Goal: Find specific page/section: Find specific page/section

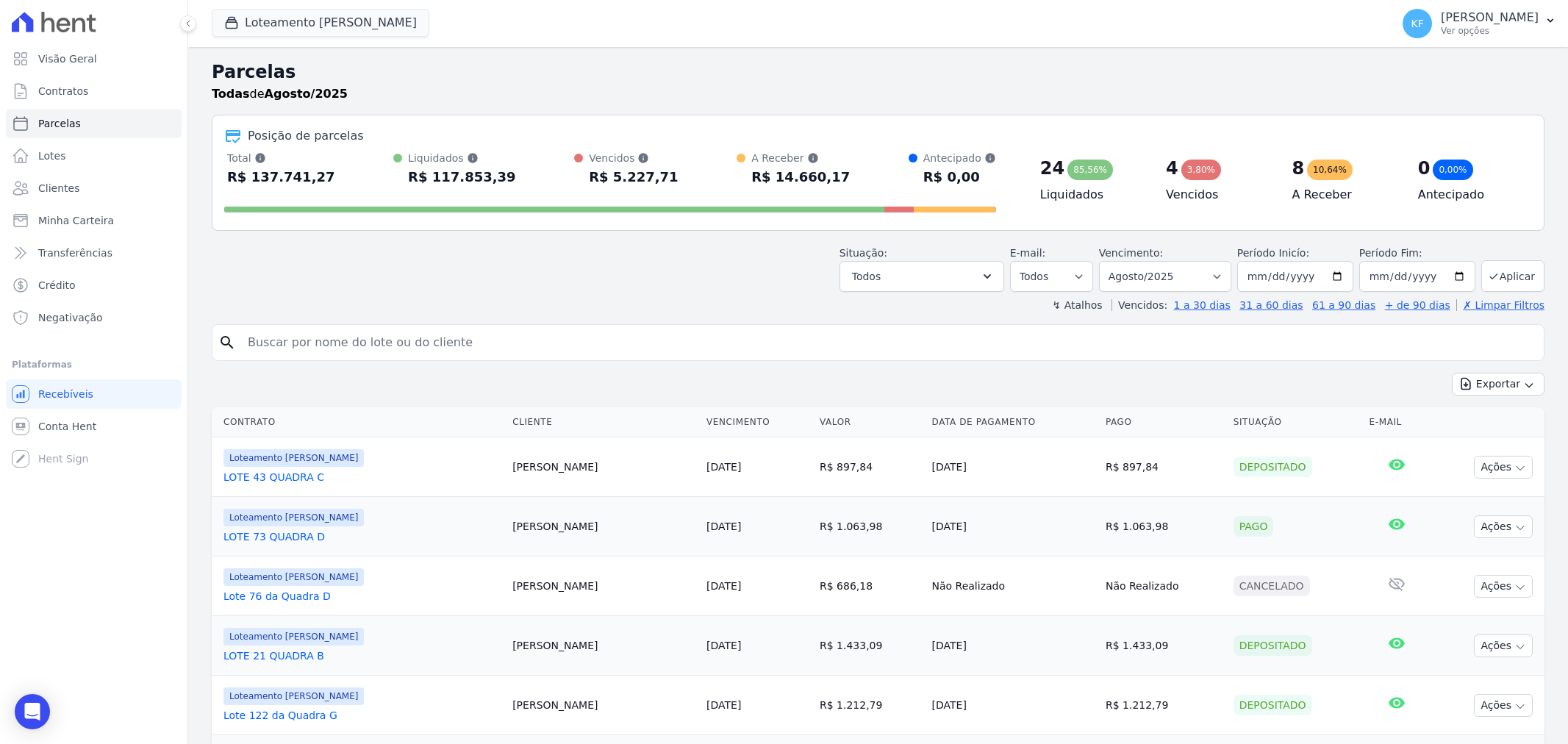
select select
drag, startPoint x: 0, startPoint y: 0, endPoint x: 59, endPoint y: 129, distance: 141.9
click at [59, 129] on span "Parcelas" at bounding box center [59, 123] width 42 height 15
select select
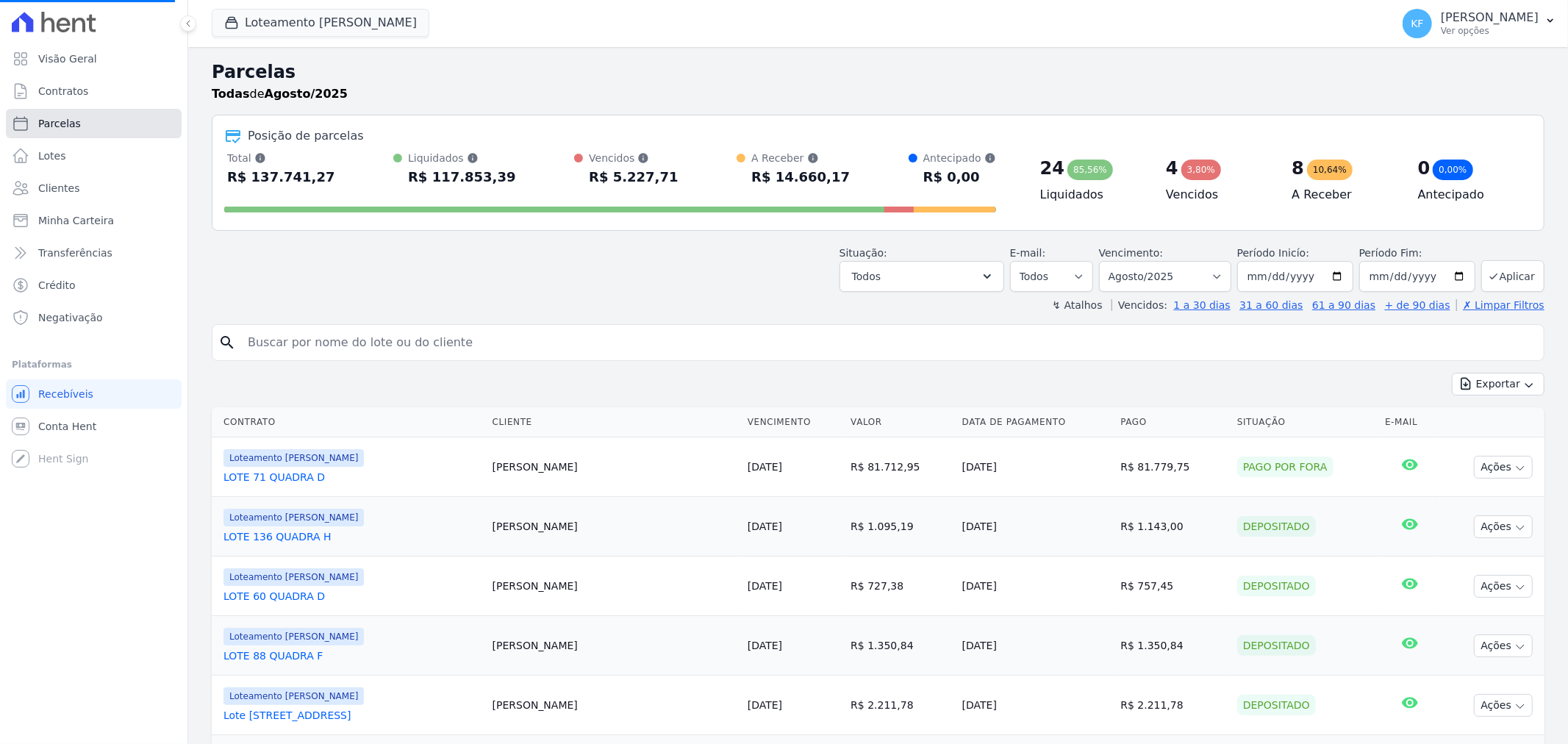
click at [81, 119] on link "Parcelas" at bounding box center [94, 123] width 176 height 29
select select
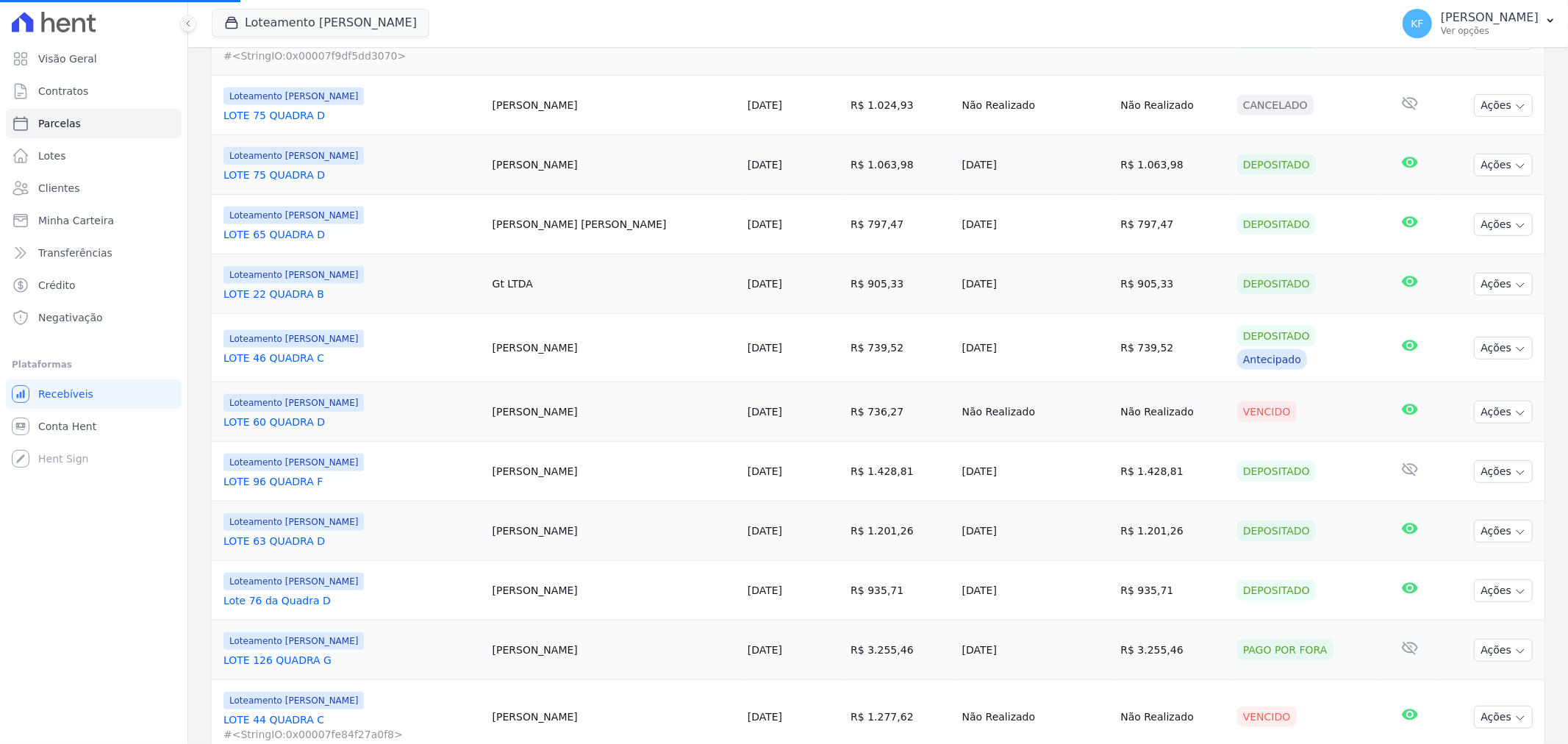
scroll to position [735, 0]
select select
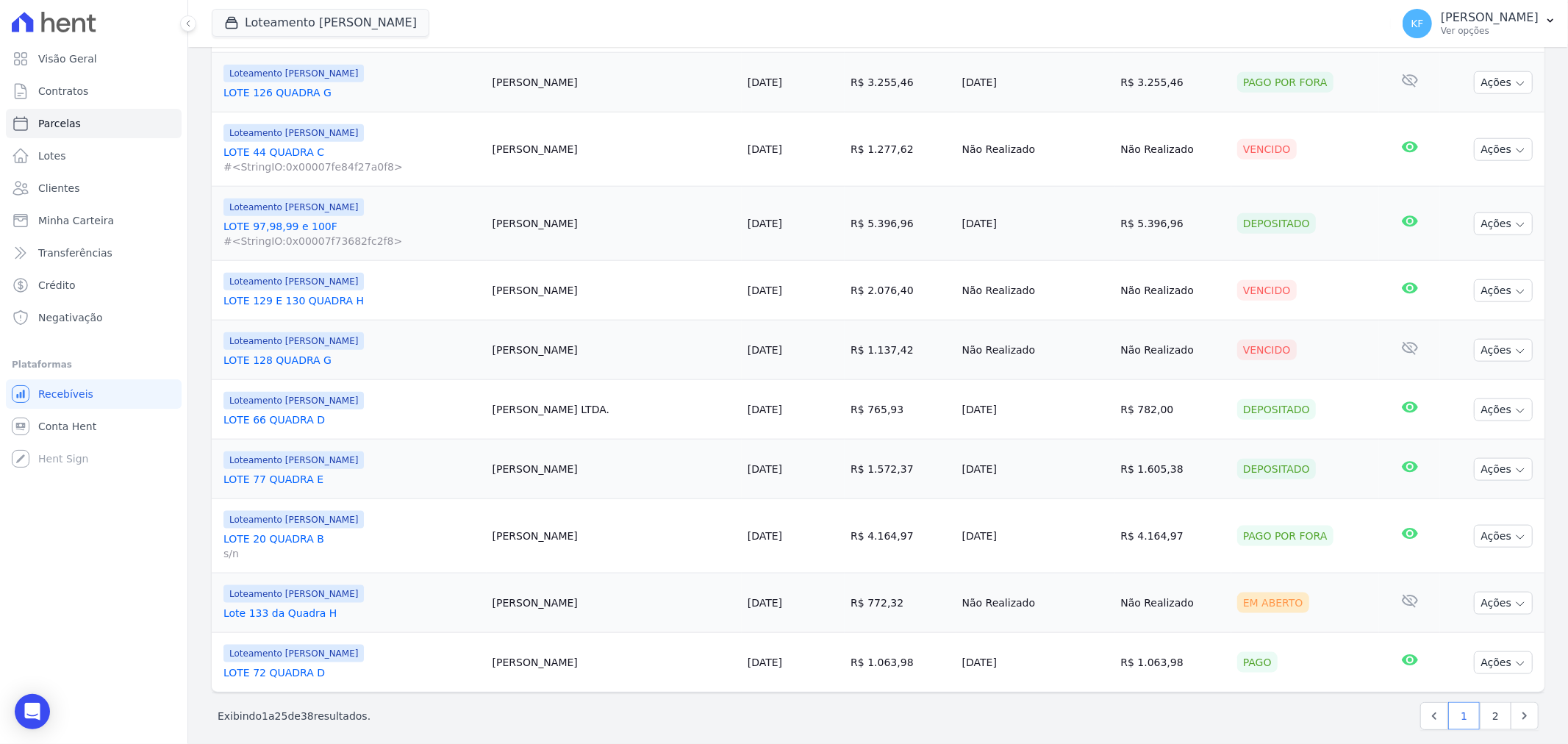
scroll to position [1306, 0]
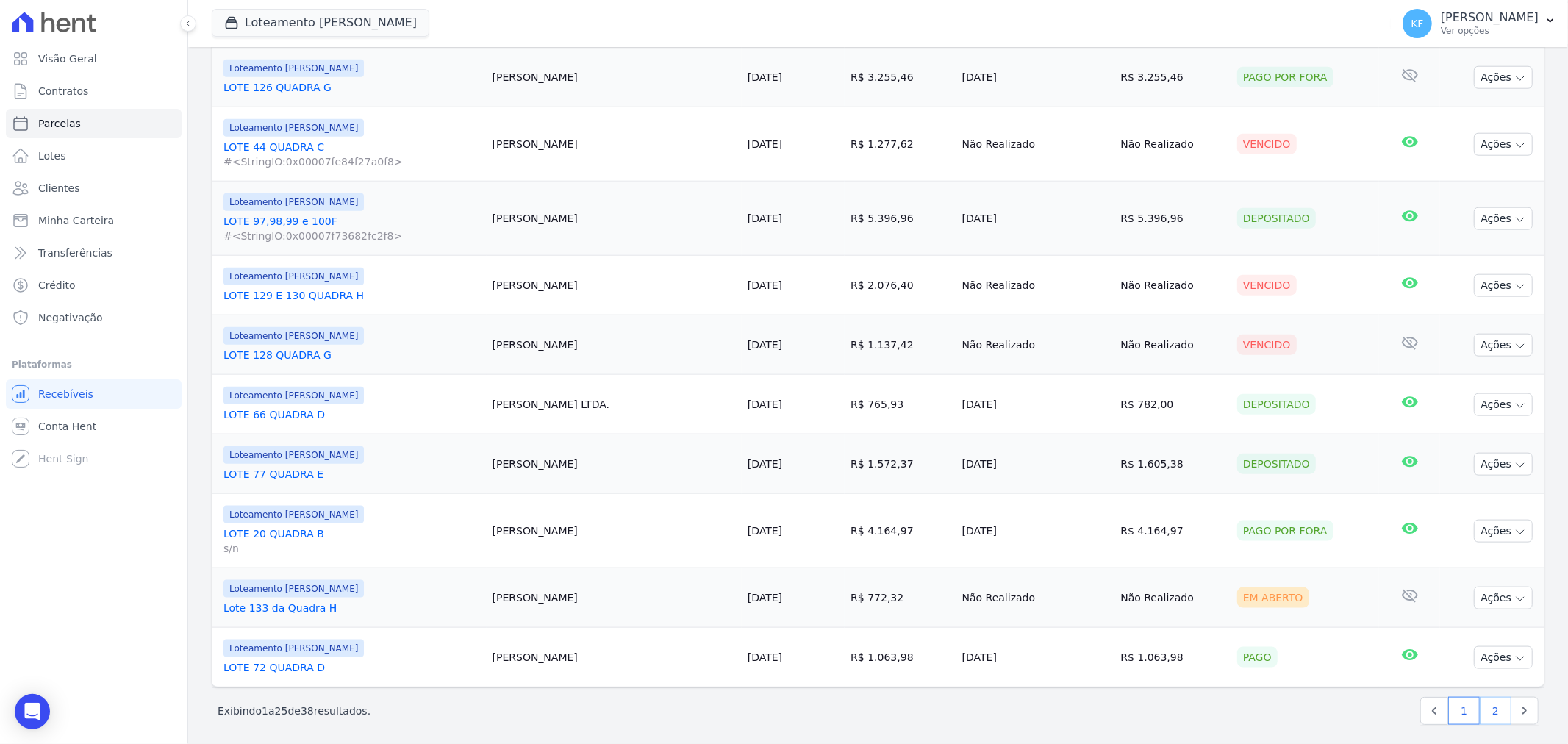
click at [1479, 720] on link "2" at bounding box center [1495, 711] width 32 height 28
select select
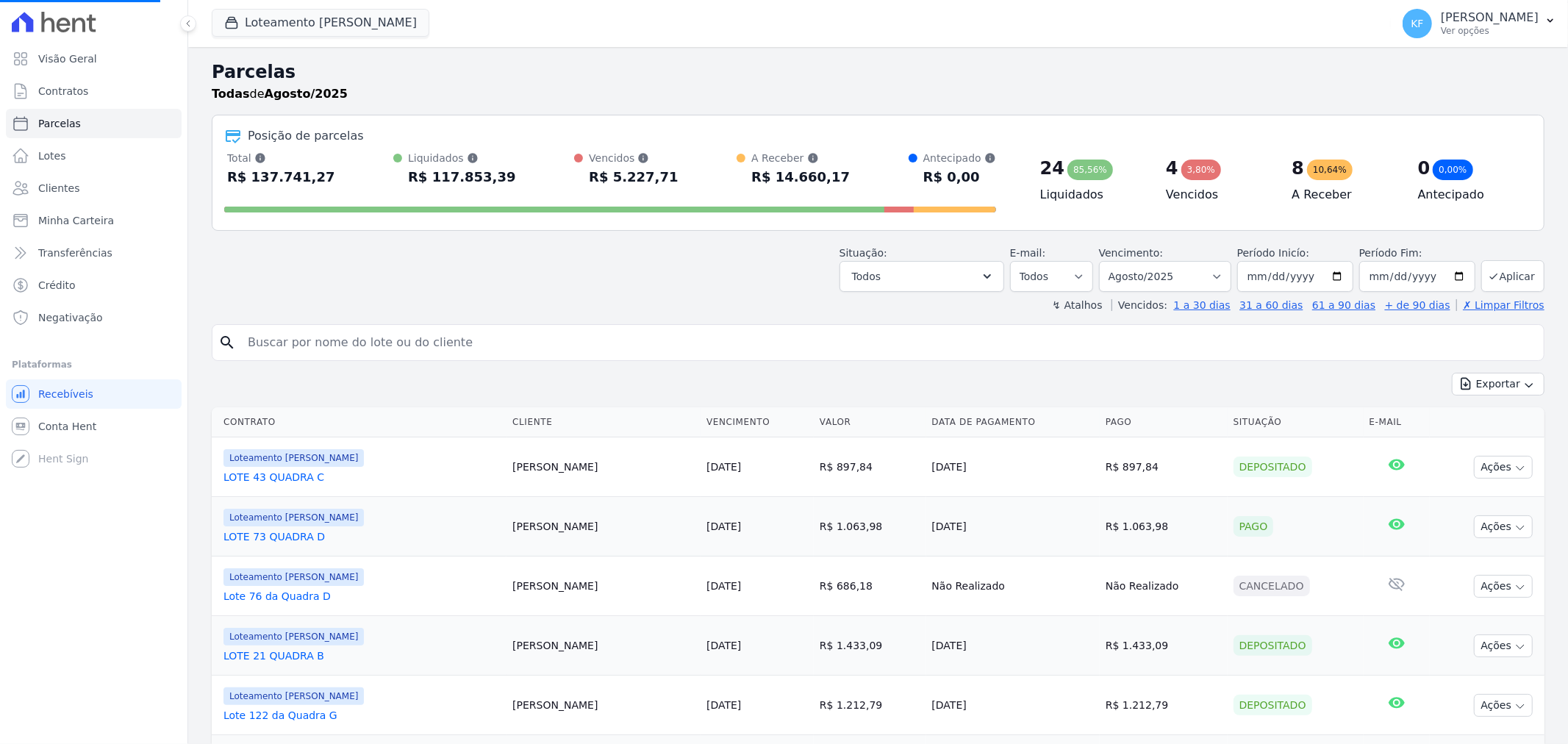
select select
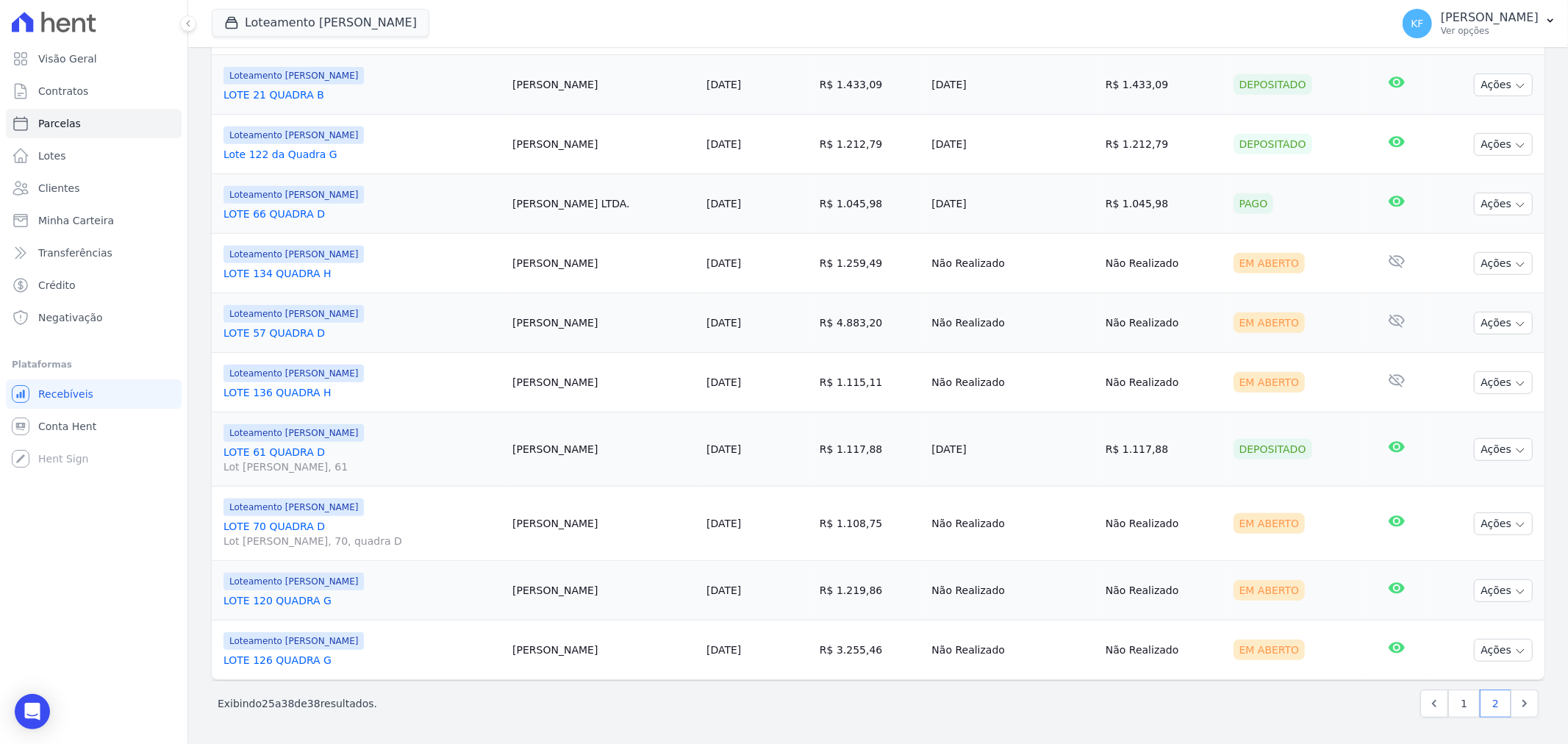
scroll to position [561, 0]
